Goal: Task Accomplishment & Management: Use online tool/utility

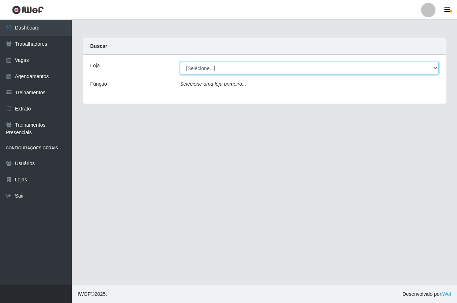
drag, startPoint x: 202, startPoint y: 70, endPoint x: 202, endPoint y: 75, distance: 5.4
click at [202, 70] on select "[Selecione...] Pizza Nostra" at bounding box center [309, 68] width 259 height 13
select select "337"
click at [180, 62] on select "[Selecione...] Pizza Nostra" at bounding box center [309, 68] width 259 height 13
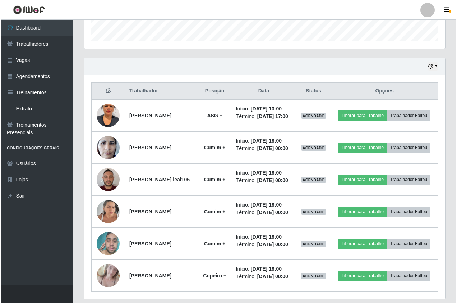
scroll to position [271, 0]
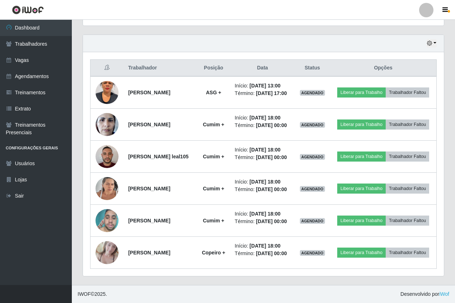
click at [309, 19] on header "Perfil Alterar Senha Sair" at bounding box center [227, 10] width 455 height 20
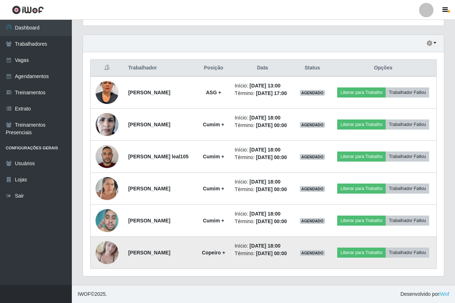
click at [109, 260] on img at bounding box center [107, 252] width 23 height 31
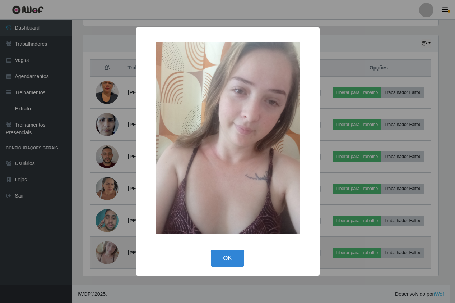
scroll to position [149, 357]
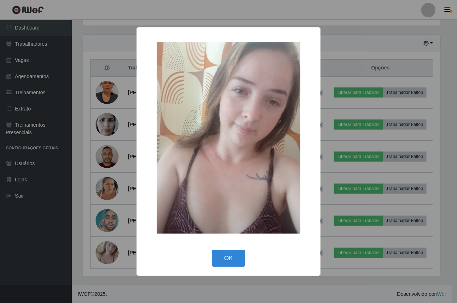
click at [110, 258] on div "× OK Cancel" at bounding box center [228, 151] width 457 height 303
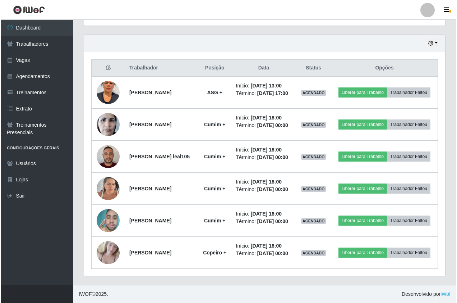
scroll to position [149, 361]
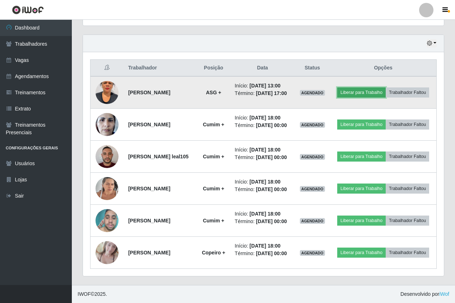
click at [373, 87] on button "Liberar para Trabalho" at bounding box center [361, 92] width 49 height 10
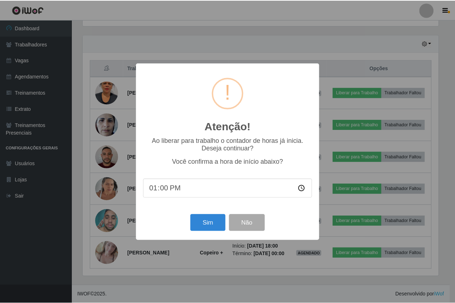
scroll to position [149, 357]
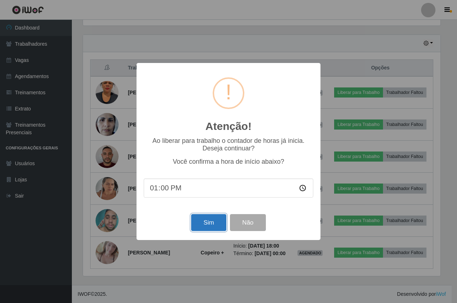
click at [211, 226] on button "Sim" at bounding box center [208, 222] width 35 height 17
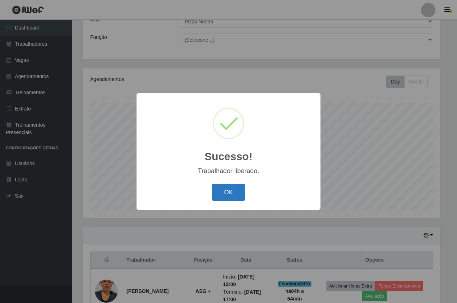
click at [240, 192] on button "OK" at bounding box center [228, 192] width 33 height 17
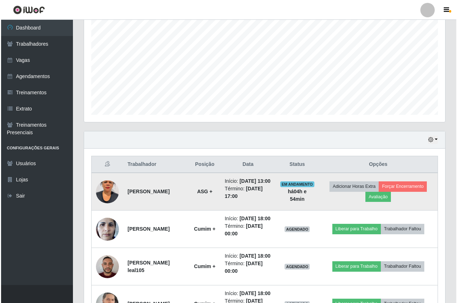
scroll to position [226, 0]
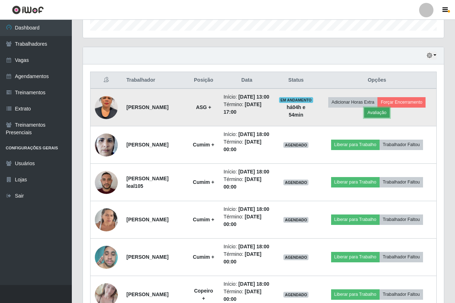
click at [378, 116] on button "Avaliação" at bounding box center [377, 112] width 26 height 10
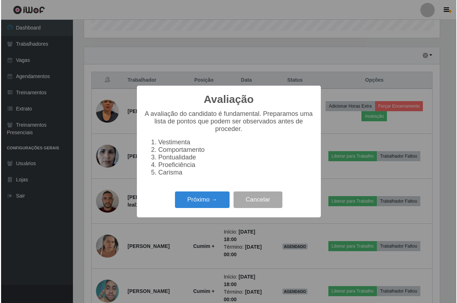
scroll to position [149, 357]
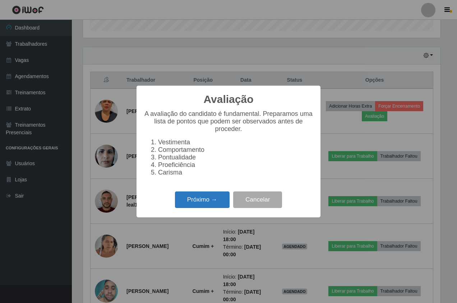
click at [186, 206] on button "Próximo →" at bounding box center [202, 199] width 55 height 17
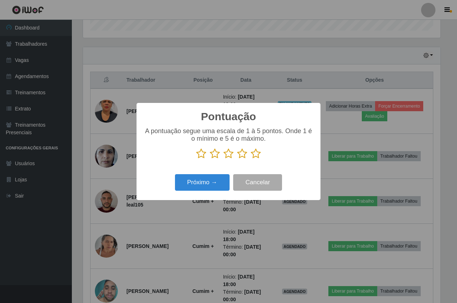
click at [252, 151] on icon at bounding box center [256, 153] width 10 height 11
click at [251, 159] on input "radio" at bounding box center [251, 159] width 0 height 0
click at [183, 190] on button "Próximo →" at bounding box center [202, 182] width 55 height 17
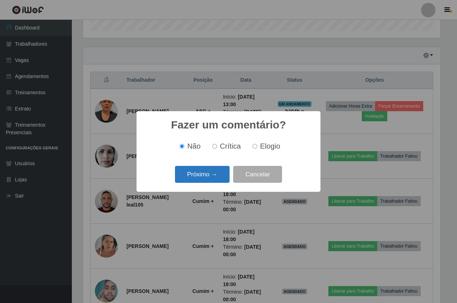
click at [200, 168] on button "Próximo →" at bounding box center [202, 174] width 55 height 17
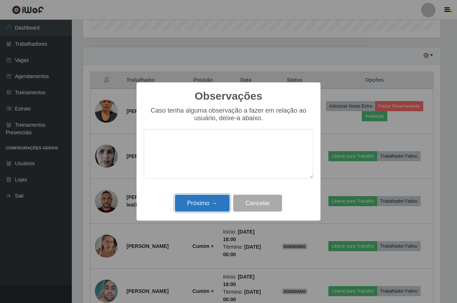
click at [195, 196] on button "Próximo →" at bounding box center [202, 202] width 55 height 17
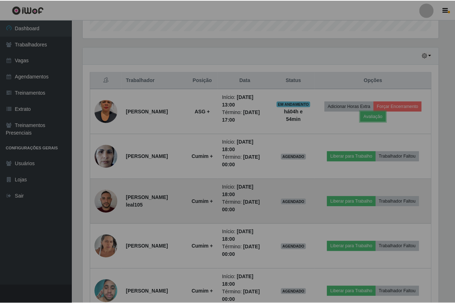
scroll to position [149, 361]
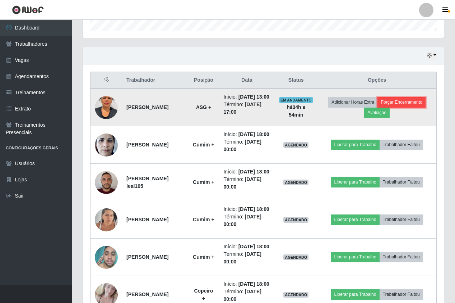
click at [400, 106] on button "Forçar Encerramento" at bounding box center [402, 102] width 48 height 10
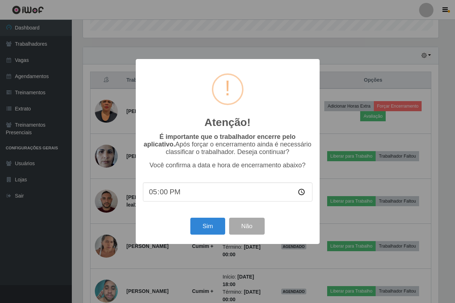
scroll to position [149, 357]
click at [207, 230] on button "Sim" at bounding box center [208, 225] width 35 height 17
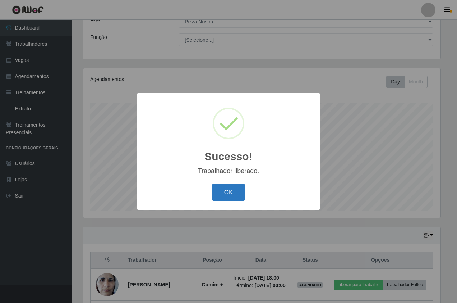
click at [232, 188] on button "OK" at bounding box center [228, 192] width 33 height 17
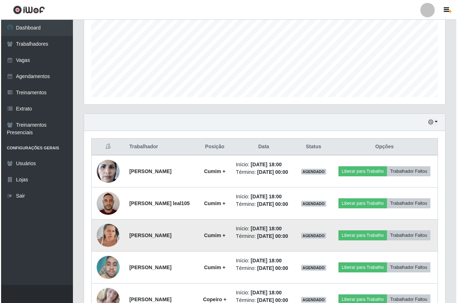
scroll to position [234, 0]
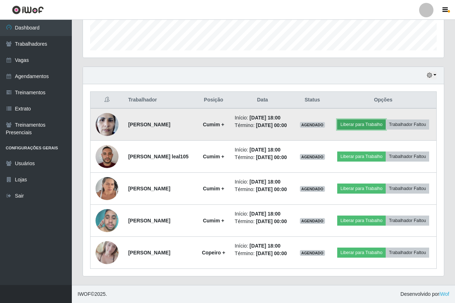
click at [386, 119] on button "Liberar para Trabalho" at bounding box center [361, 124] width 49 height 10
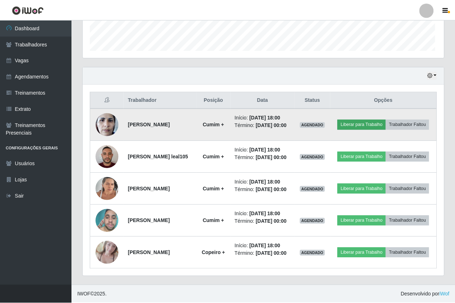
scroll to position [149, 357]
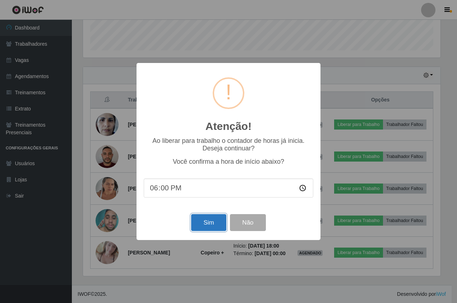
click at [207, 221] on button "Sim" at bounding box center [208, 222] width 35 height 17
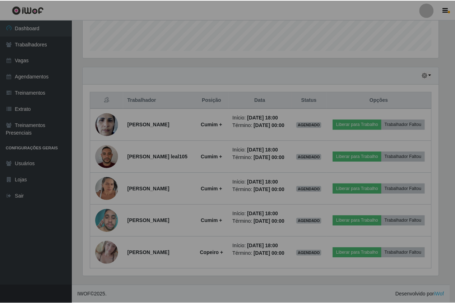
scroll to position [149, 361]
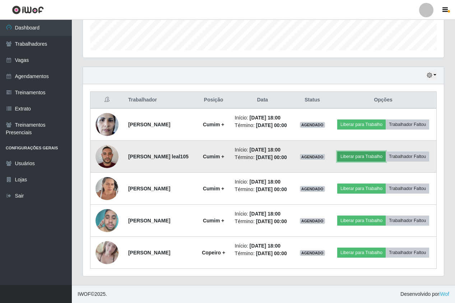
click at [386, 151] on button "Liberar para Trabalho" at bounding box center [361, 156] width 49 height 10
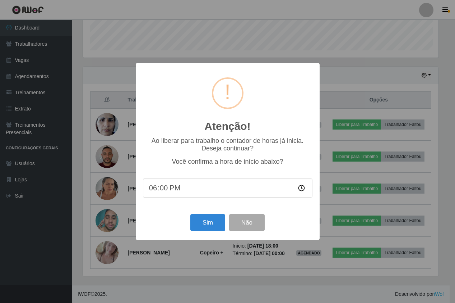
scroll to position [149, 357]
click at [205, 221] on button "Sim" at bounding box center [208, 222] width 35 height 17
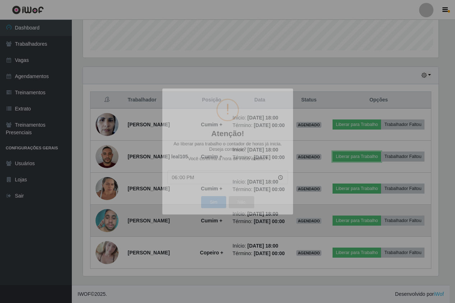
scroll to position [149, 361]
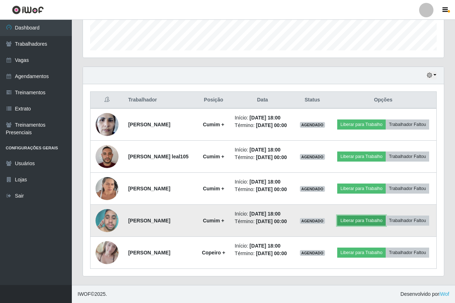
click at [369, 215] on button "Liberar para Trabalho" at bounding box center [361, 220] width 49 height 10
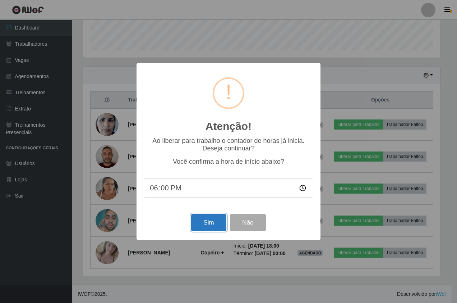
click at [209, 223] on button "Sim" at bounding box center [208, 222] width 35 height 17
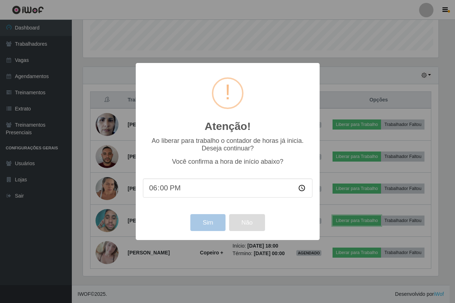
scroll to position [149, 361]
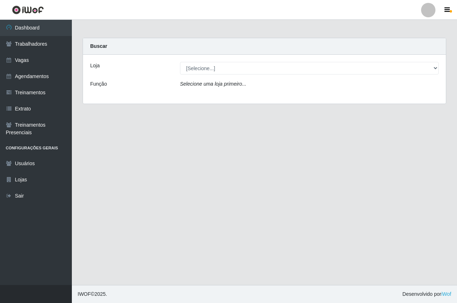
select select "337"
click at [180, 62] on select "[Selecione...] Pizza Nostra" at bounding box center [309, 68] width 259 height 13
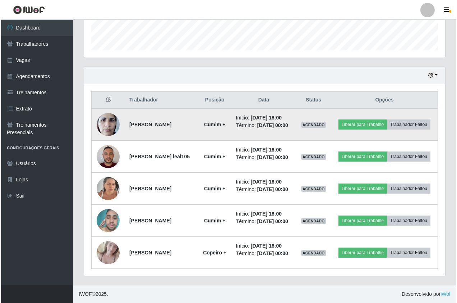
scroll to position [234, 0]
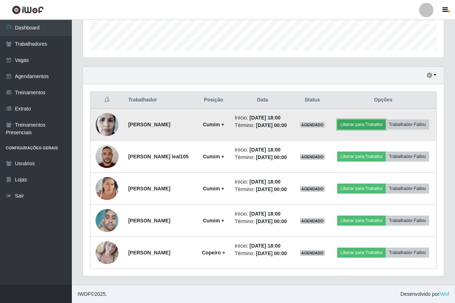
click at [382, 119] on button "Liberar para Trabalho" at bounding box center [361, 124] width 49 height 10
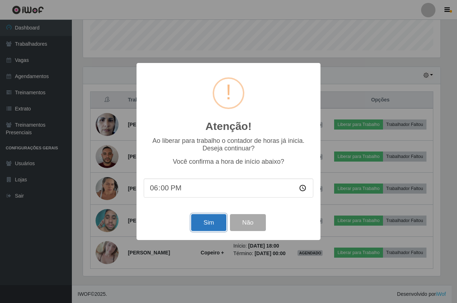
click at [203, 226] on button "Sim" at bounding box center [208, 222] width 35 height 17
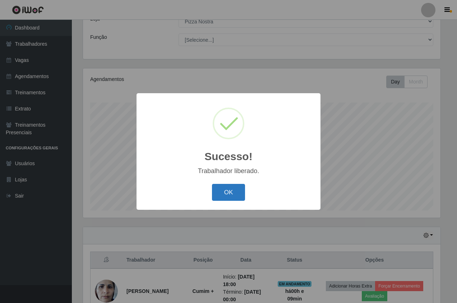
click at [223, 194] on button "OK" at bounding box center [228, 192] width 33 height 17
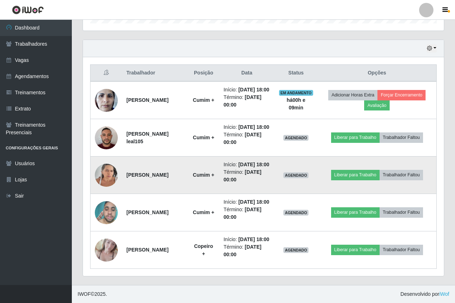
scroll to position [271, 0]
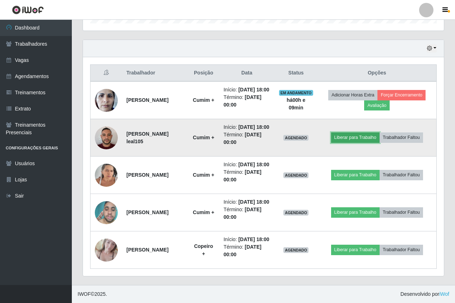
click at [351, 132] on button "Liberar para Trabalho" at bounding box center [355, 137] width 49 height 10
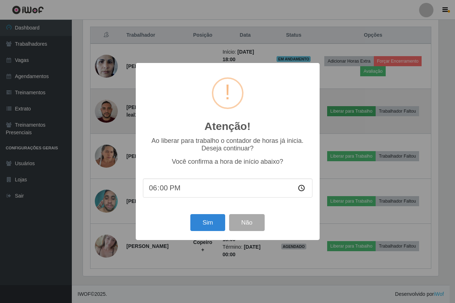
scroll to position [149, 357]
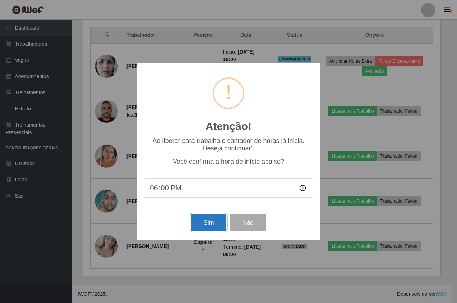
click at [208, 222] on button "Sim" at bounding box center [208, 222] width 35 height 17
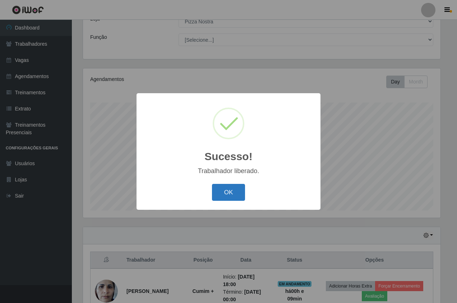
click at [223, 197] on button "OK" at bounding box center [228, 192] width 33 height 17
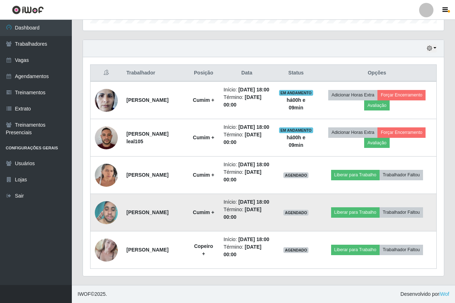
scroll to position [271, 0]
click at [356, 195] on td "Liberar para Trabalho Trabalhador Faltou" at bounding box center [377, 212] width 119 height 37
click at [357, 207] on button "Liberar para Trabalho" at bounding box center [355, 212] width 49 height 10
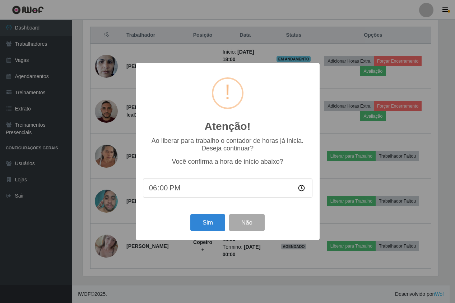
scroll to position [149, 357]
click at [209, 225] on button "Sim" at bounding box center [208, 222] width 35 height 17
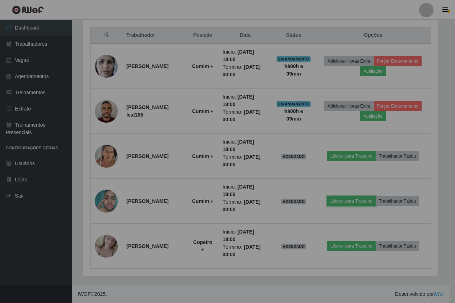
scroll to position [0, 0]
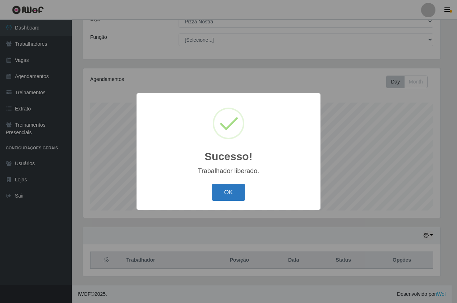
click at [219, 191] on button "OK" at bounding box center [228, 192] width 33 height 17
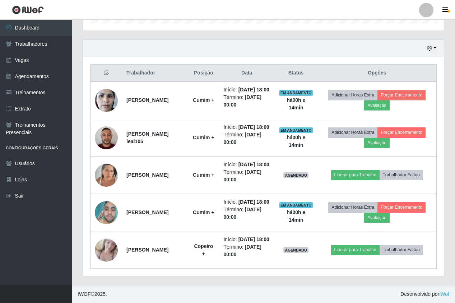
click at [328, 2] on header "Perfil Alterar Senha Sair" at bounding box center [227, 10] width 455 height 20
